Goal: Task Accomplishment & Management: Complete application form

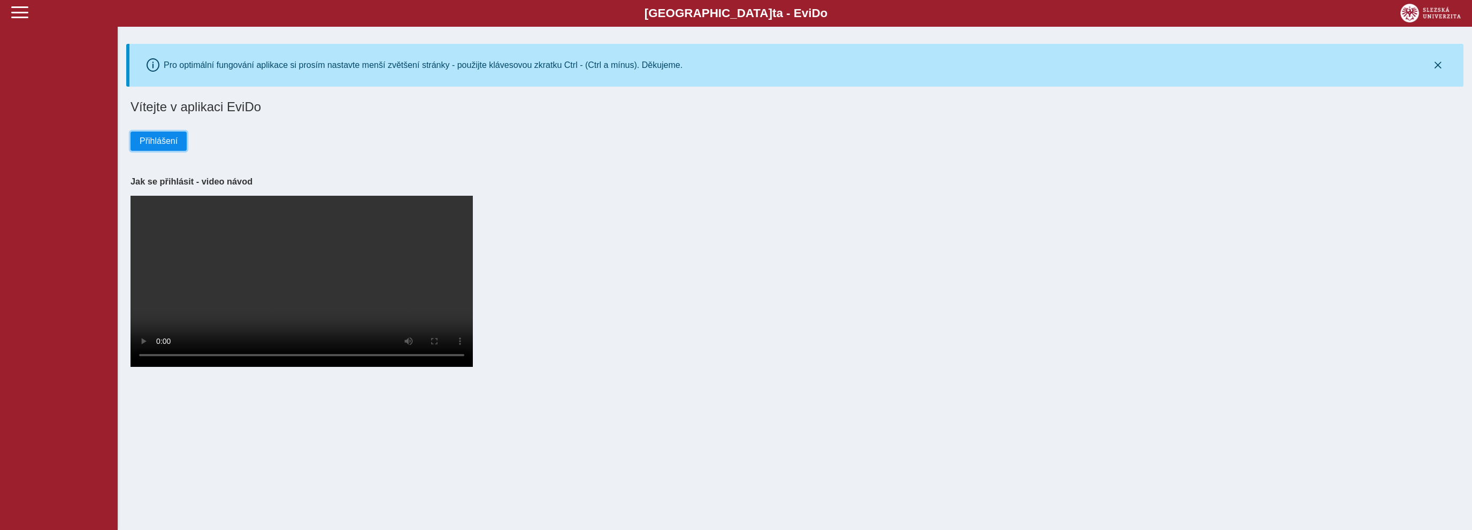
click at [160, 151] on button "Přihlášení" at bounding box center [159, 141] width 56 height 19
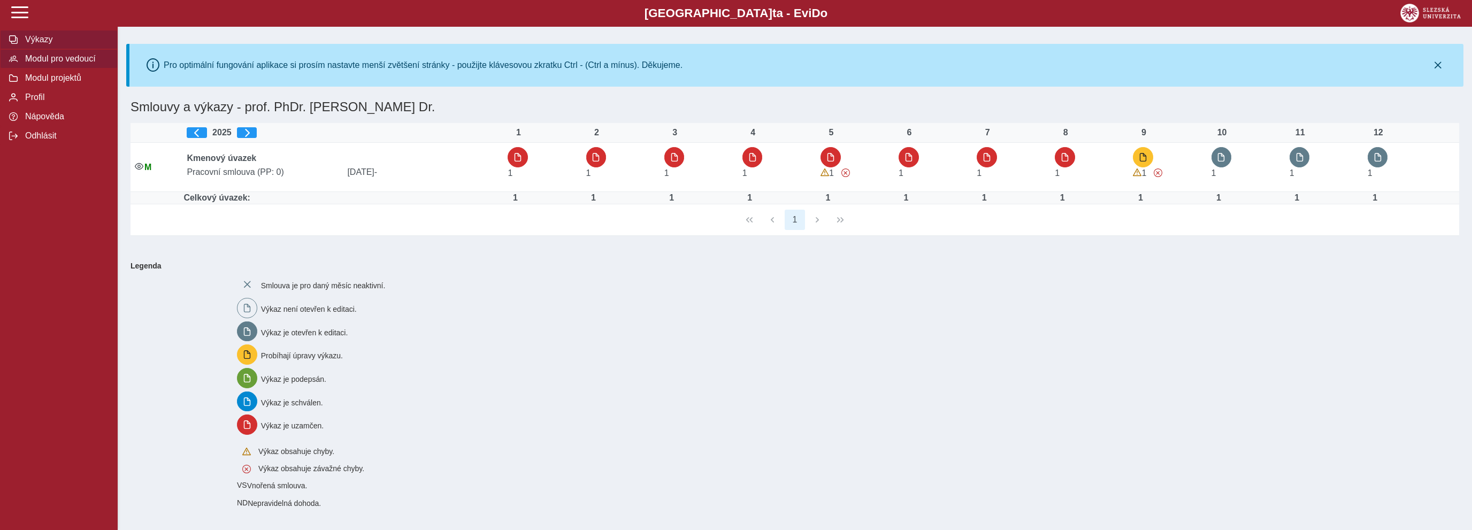
click at [42, 64] on span "Modul pro vedoucí" at bounding box center [65, 59] width 87 height 10
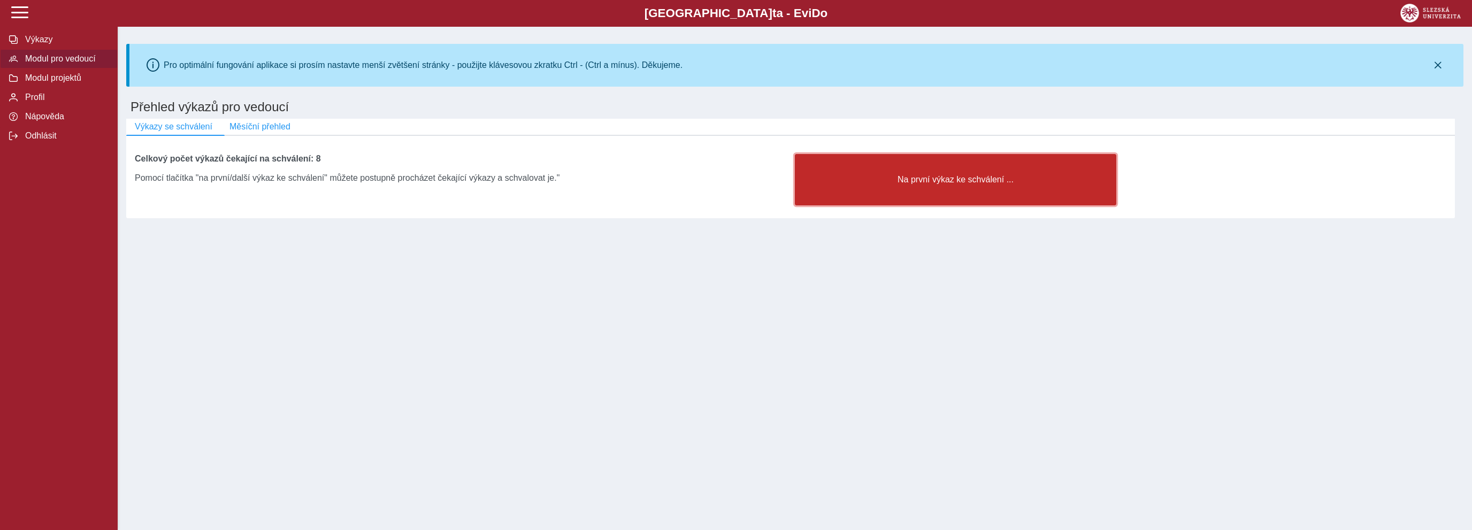
click at [928, 182] on span "Na první výkaz ke schválení ..." at bounding box center [955, 180] width 303 height 10
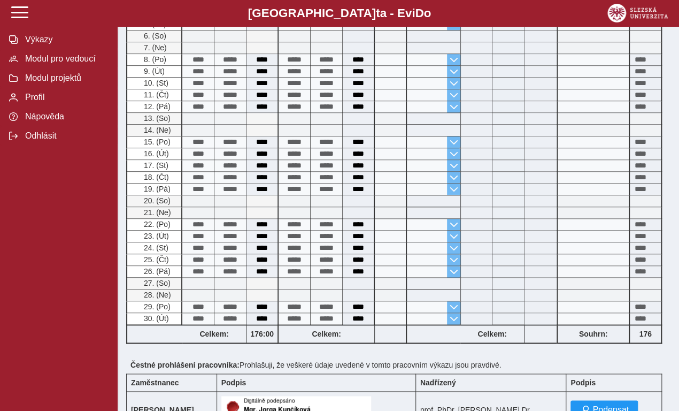
scroll to position [532, 0]
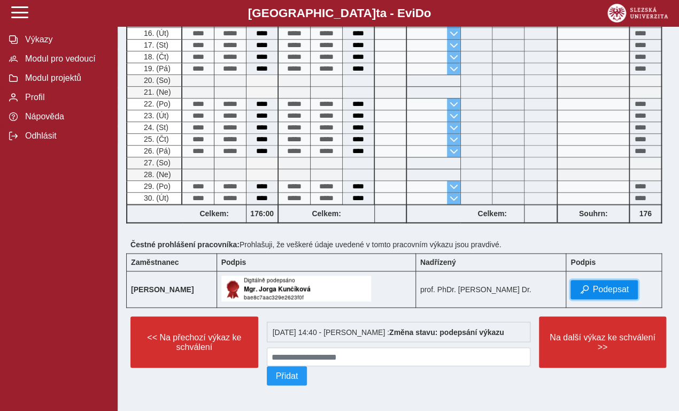
click at [615, 285] on span "Podepsat" at bounding box center [611, 290] width 36 height 10
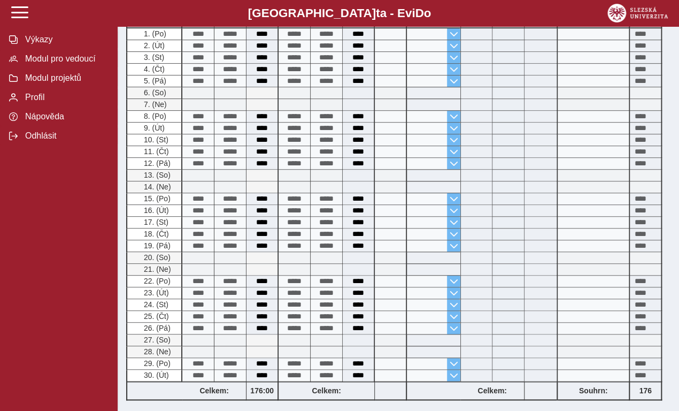
scroll to position [567, 0]
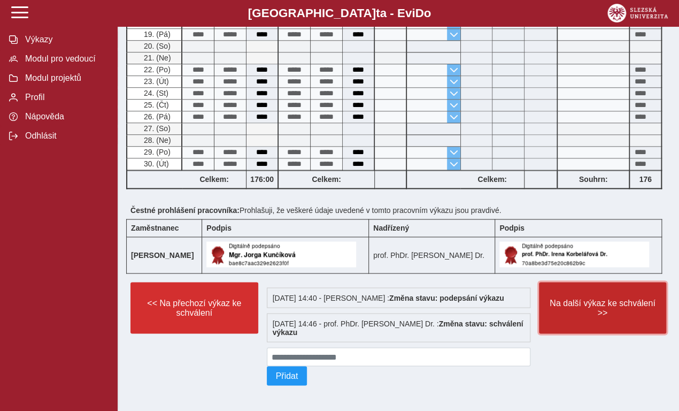
click at [619, 300] on span "Na další výkaz ke schválení >>" at bounding box center [603, 307] width 110 height 19
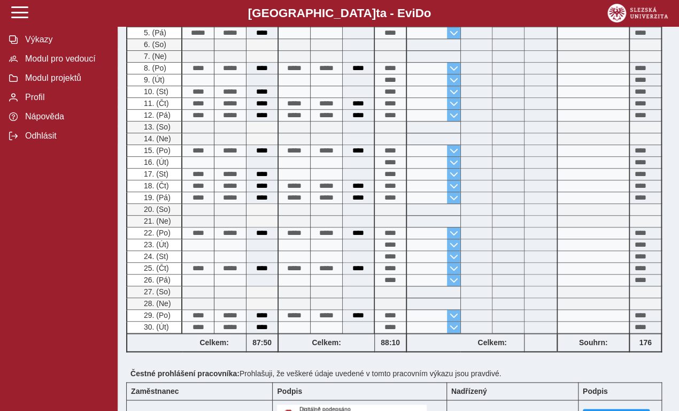
scroll to position [541, 0]
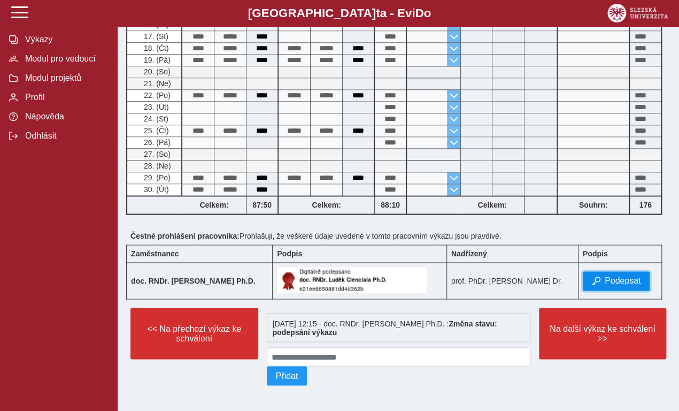
click at [614, 276] on span "Podepsat" at bounding box center [623, 281] width 36 height 10
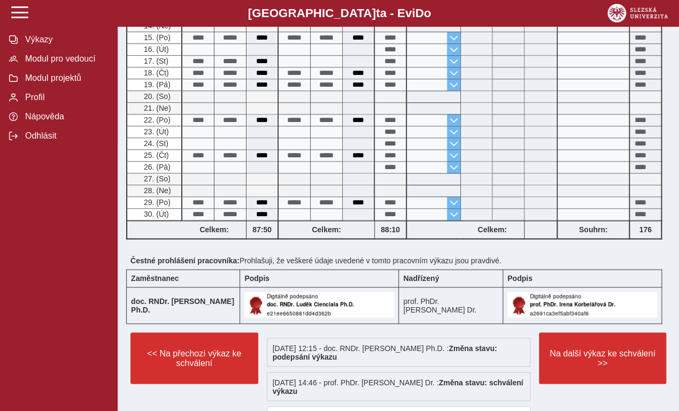
scroll to position [576, 0]
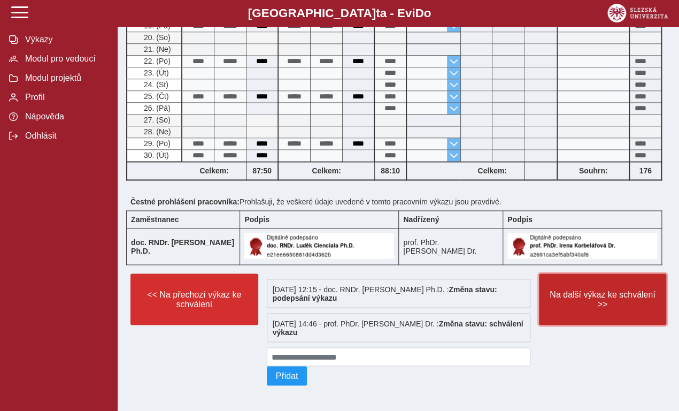
click at [613, 289] on span "Na další výkaz ke schválení >>" at bounding box center [603, 298] width 110 height 19
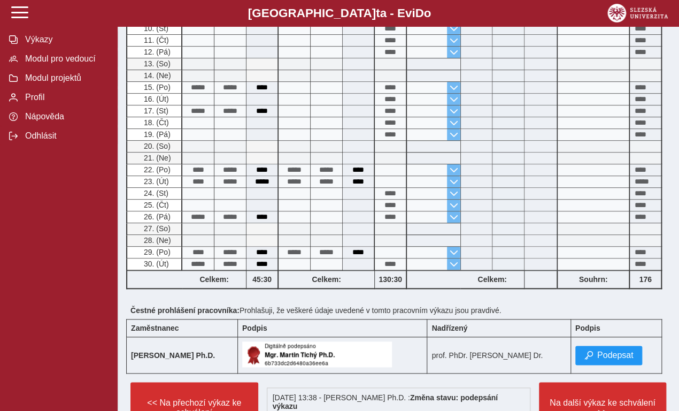
scroll to position [421, 0]
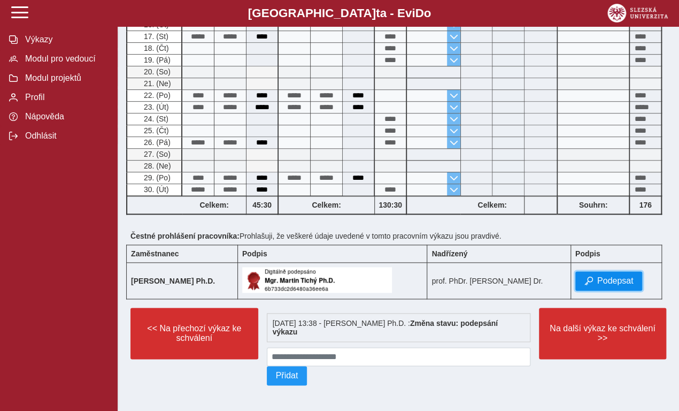
click at [620, 276] on span "Podepsat" at bounding box center [616, 281] width 36 height 10
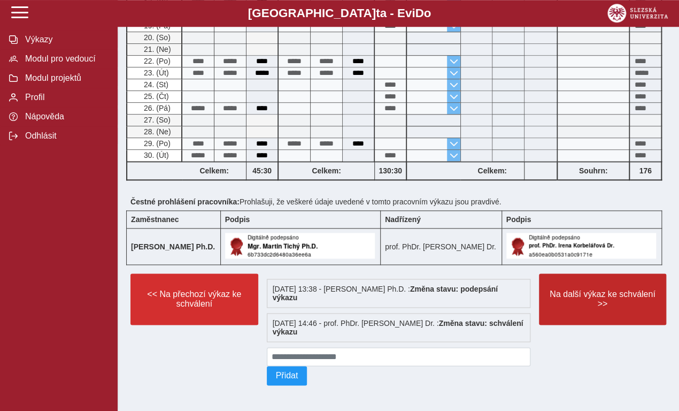
scroll to position [456, 0]
click at [608, 289] on span "Na další výkaz ke schválení >>" at bounding box center [603, 298] width 110 height 19
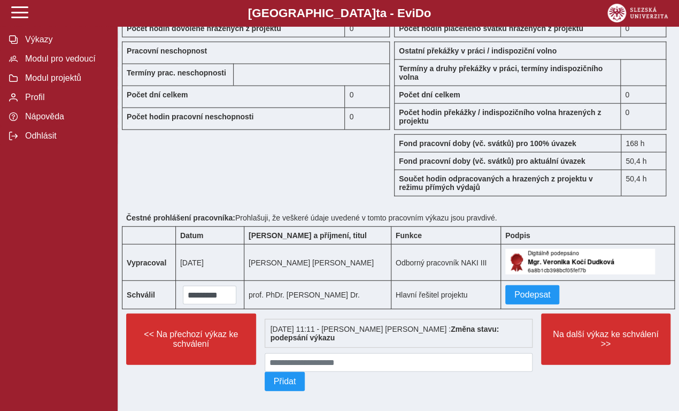
scroll to position [1070, 0]
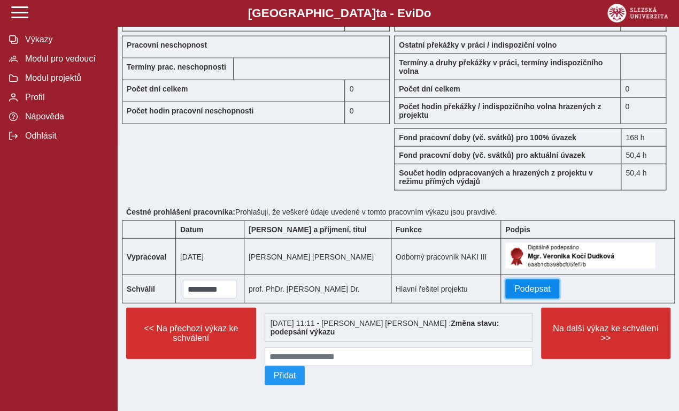
click at [545, 286] on button "Podepsat" at bounding box center [533, 288] width 55 height 19
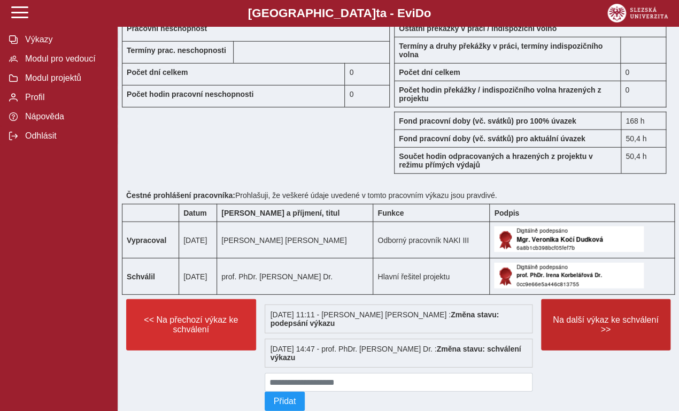
scroll to position [1112, 0]
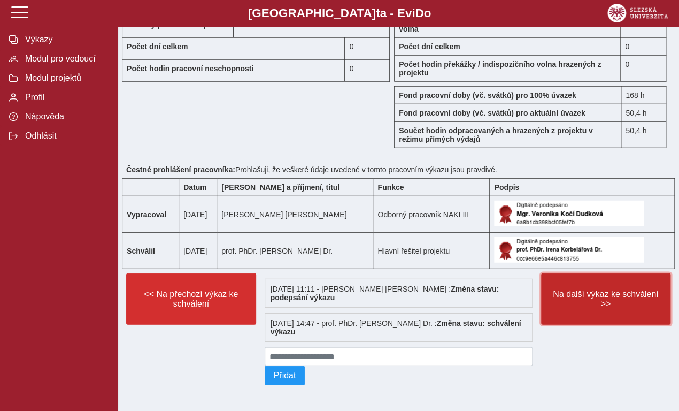
click at [608, 294] on span "Na další výkaz ke schválení >>" at bounding box center [607, 298] width 112 height 19
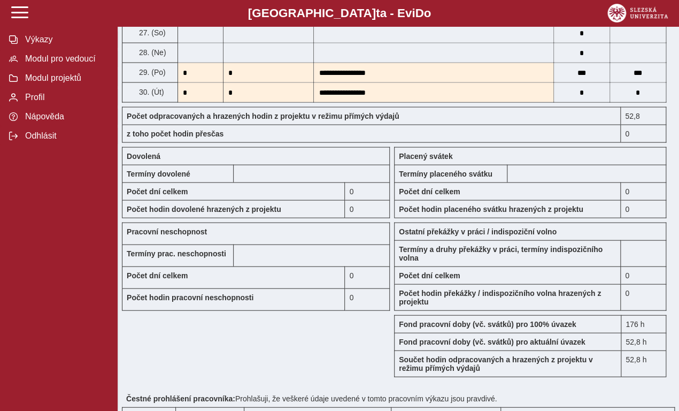
scroll to position [1051, 0]
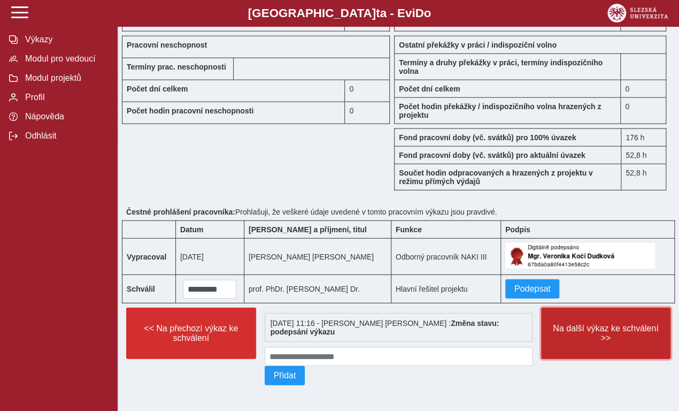
click at [598, 324] on span "Na další výkaz ke schválení >>" at bounding box center [607, 333] width 112 height 19
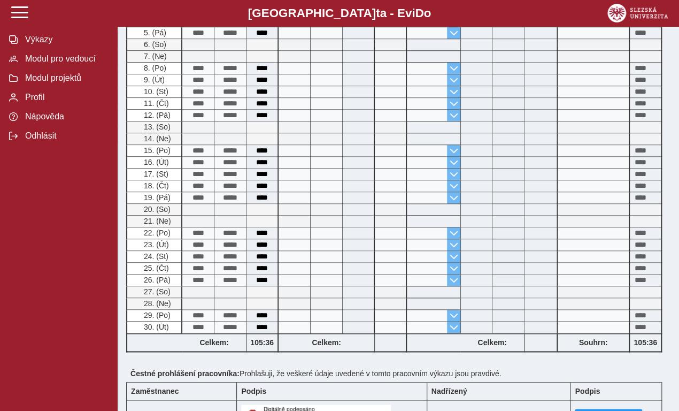
scroll to position [541, 0]
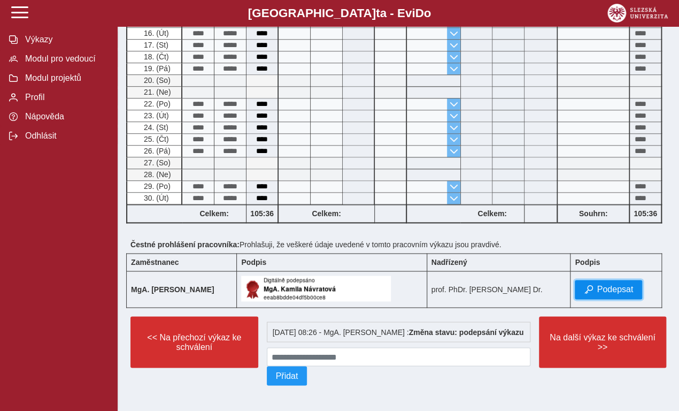
click at [604, 285] on span "Podepsat" at bounding box center [615, 290] width 36 height 10
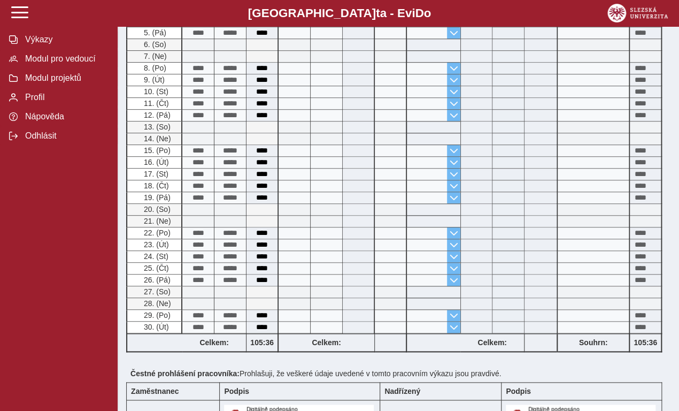
scroll to position [576, 0]
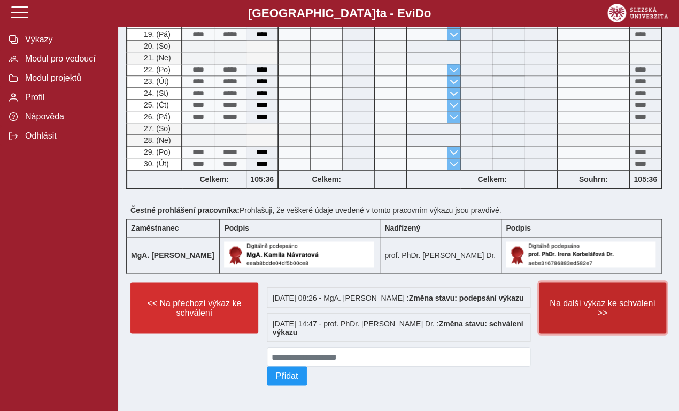
click at [602, 298] on span "Na další výkaz ke schválení >>" at bounding box center [603, 307] width 110 height 19
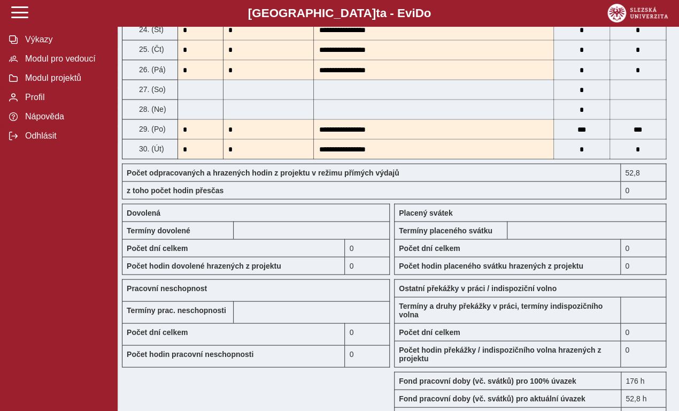
scroll to position [1051, 0]
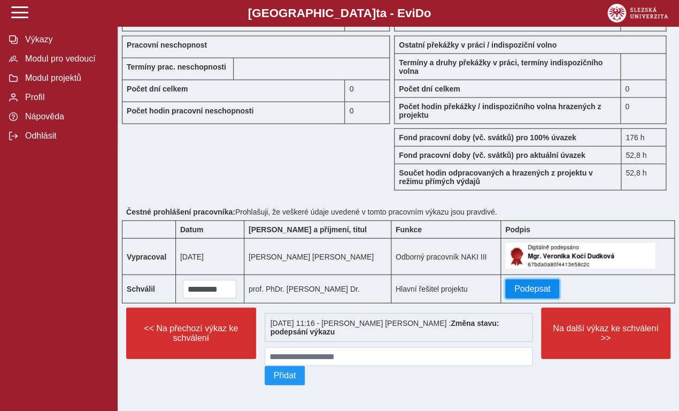
click at [541, 284] on span "Podepsat" at bounding box center [533, 289] width 36 height 10
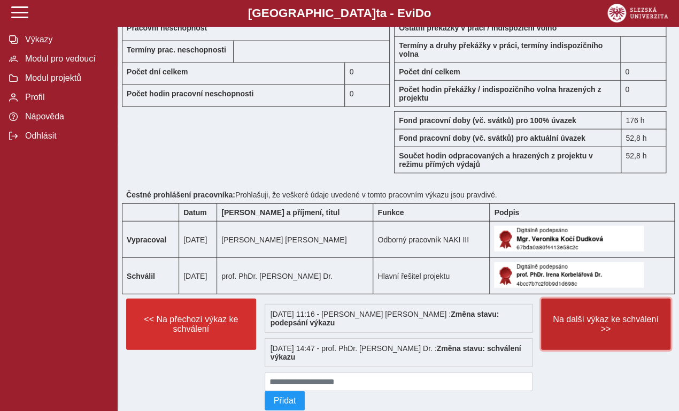
click at [595, 334] on span "Na další výkaz ke schválení >>" at bounding box center [607, 324] width 112 height 19
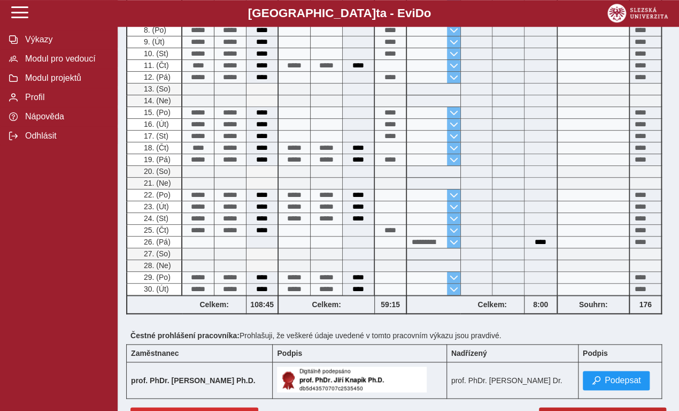
scroll to position [421, 0]
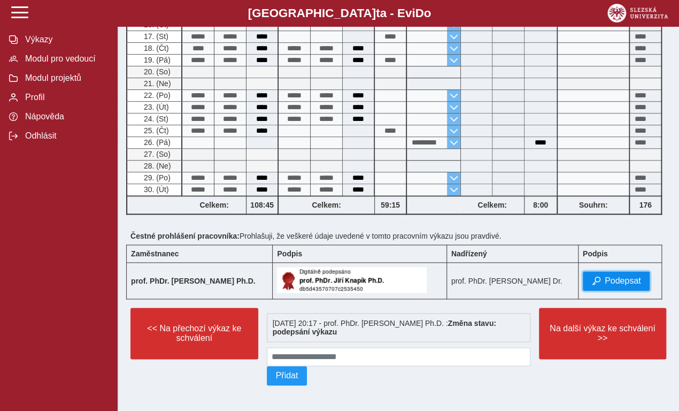
click at [613, 276] on span "Podepsat" at bounding box center [623, 281] width 36 height 10
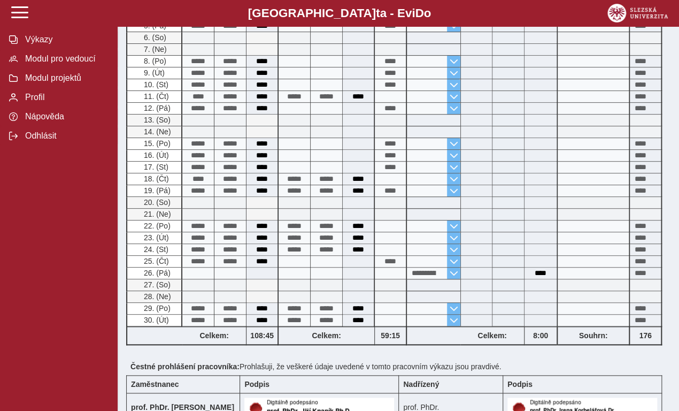
scroll to position [456, 0]
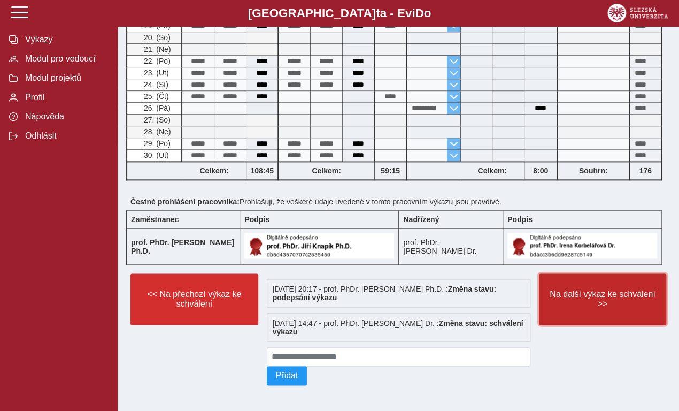
click at [611, 289] on span "Na další výkaz ke schválení >>" at bounding box center [603, 298] width 110 height 19
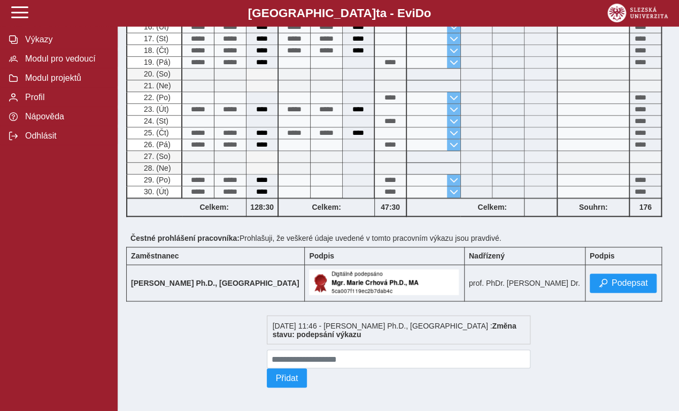
scroll to position [541, 0]
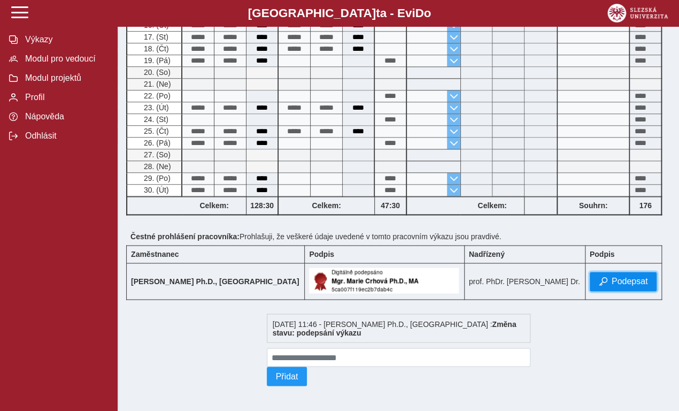
click at [613, 279] on span "Podepsat" at bounding box center [630, 282] width 36 height 10
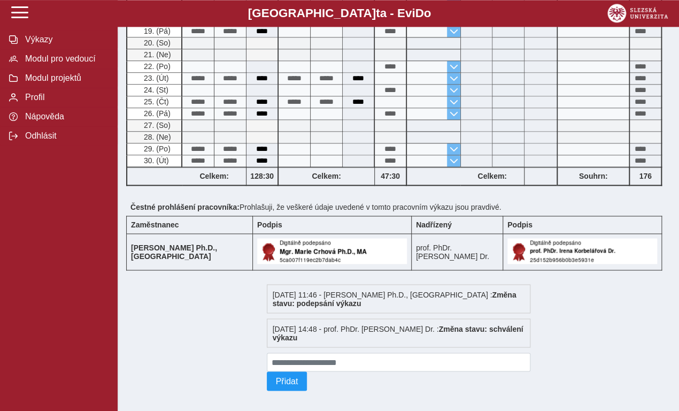
scroll to position [576, 0]
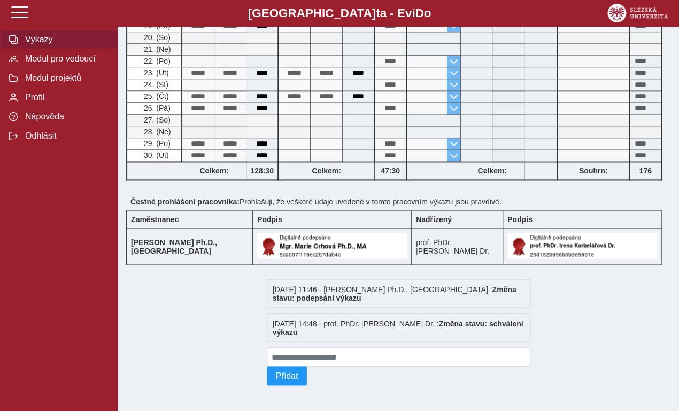
click at [40, 44] on span "Výkazy" at bounding box center [65, 40] width 87 height 10
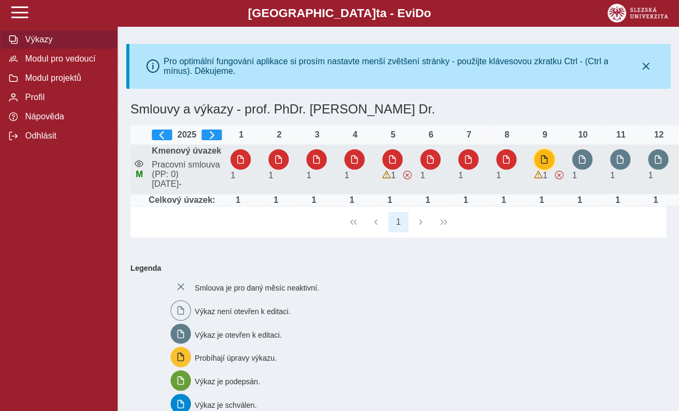
click at [543, 164] on span "button" at bounding box center [544, 159] width 9 height 9
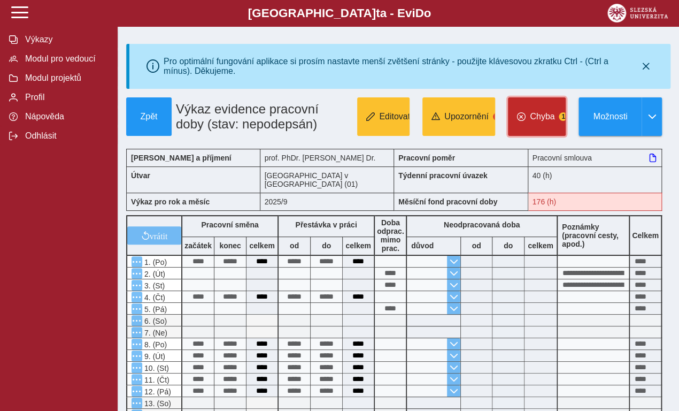
click at [563, 121] on span "1" at bounding box center [563, 116] width 9 height 9
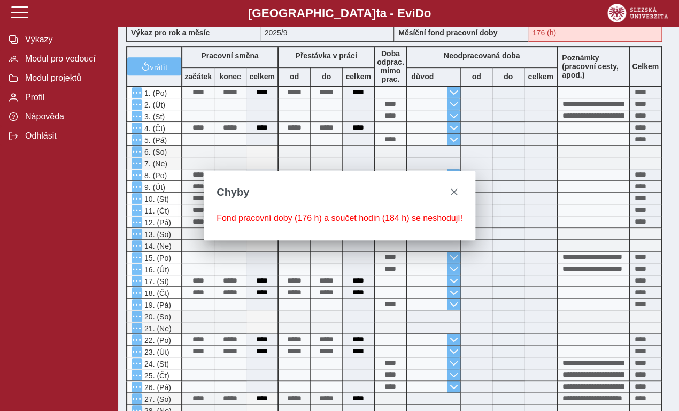
scroll to position [365, 0]
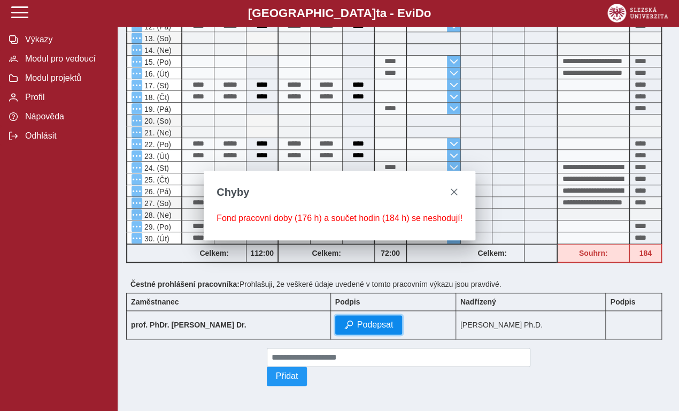
click at [357, 320] on span "Podepsat" at bounding box center [375, 325] width 36 height 10
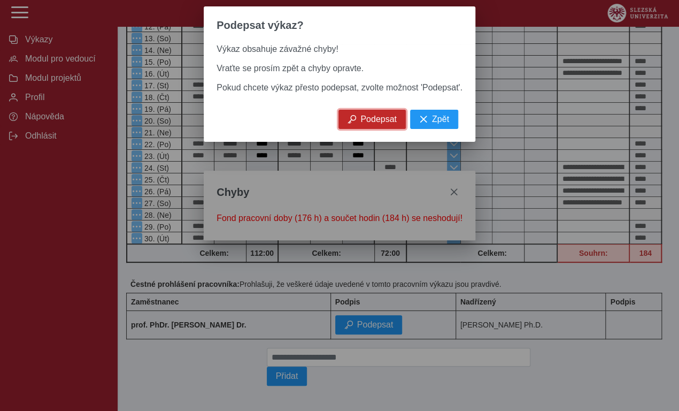
click at [363, 124] on span "Podepsat" at bounding box center [379, 119] width 36 height 10
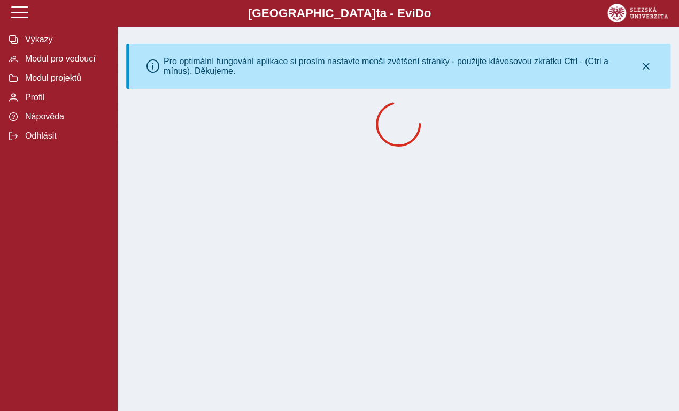
scroll to position [0, 0]
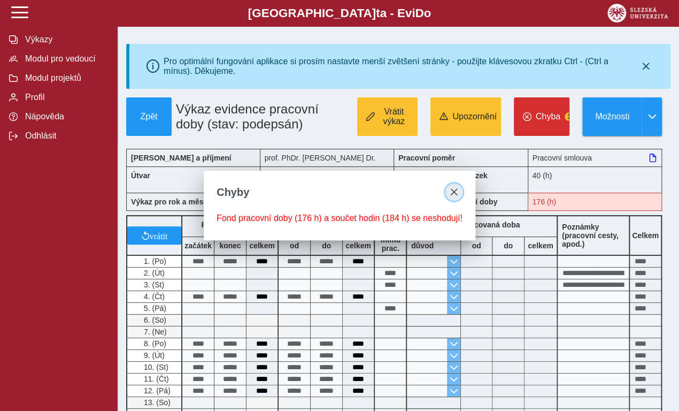
click at [456, 192] on span "close" at bounding box center [454, 192] width 9 height 9
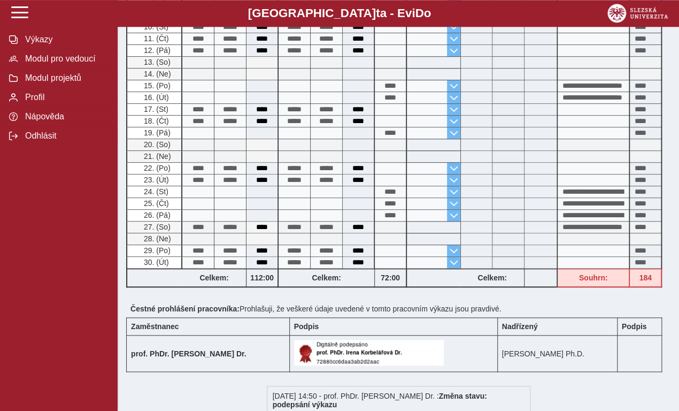
scroll to position [412, 0]
